Goal: Transaction & Acquisition: Purchase product/service

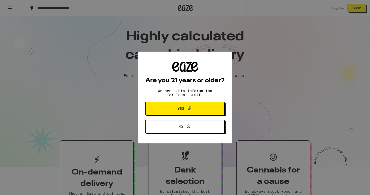
click at [182, 108] on span "Yes" at bounding box center [181, 108] width 7 height 4
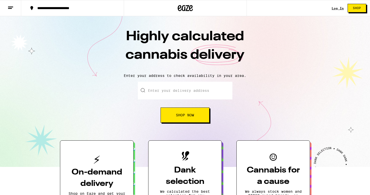
click at [165, 92] on input "Enter your delivery address" at bounding box center [185, 91] width 95 height 18
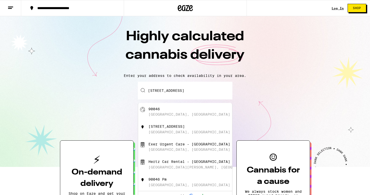
click at [164, 111] on div "[GEOGRAPHIC_DATA], [GEOGRAPHIC_DATA]" at bounding box center [194, 112] width 90 height 10
type input "[GEOGRAPHIC_DATA]"
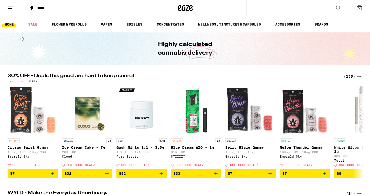
click at [340, 5] on icon at bounding box center [339, 8] width 6 height 6
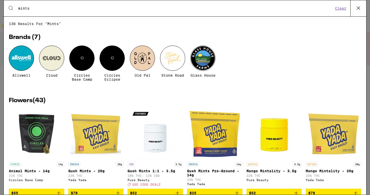
type input "mints"
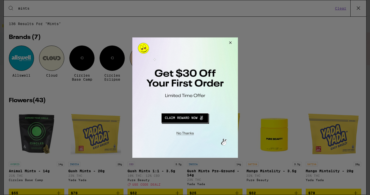
click at [232, 41] on button "Close Modal" at bounding box center [230, 43] width 14 height 12
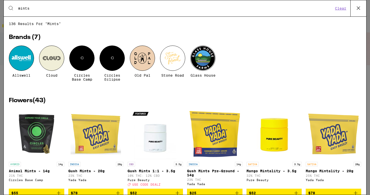
click at [12, 8] on icon at bounding box center [11, 8] width 6 height 6
click at [9, 11] on icon at bounding box center [11, 8] width 6 height 6
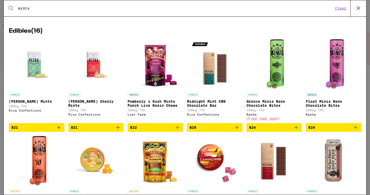
scroll to position [763, 0]
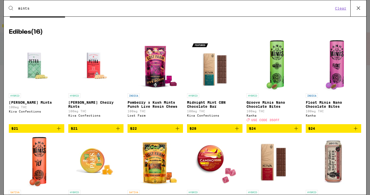
click at [29, 35] on h2 "Edibles ( 16 )" at bounding box center [185, 32] width 353 height 6
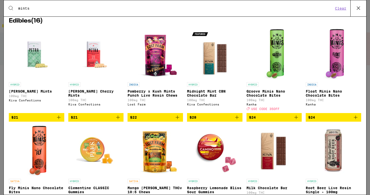
scroll to position [755, 0]
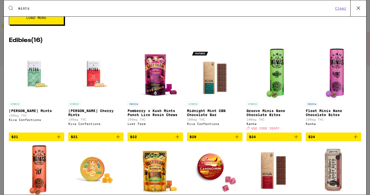
click at [99, 90] on img "Open page for Petra Tart Cherry Mints from Kiva Confections" at bounding box center [96, 73] width 50 height 50
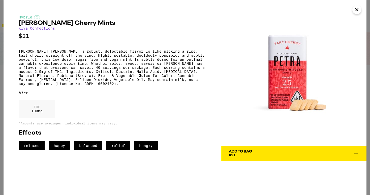
click at [358, 152] on icon at bounding box center [356, 153] width 6 height 6
